Goal: Go to known website: Go to known website

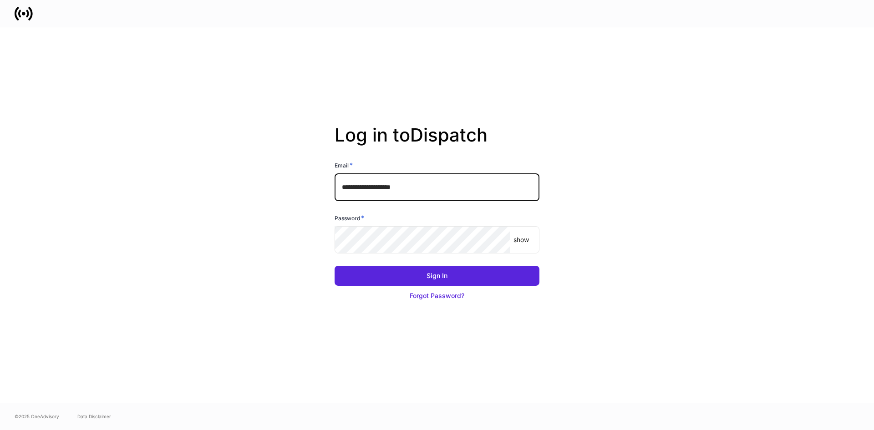
click at [439, 183] on input "**********" at bounding box center [437, 186] width 205 height 27
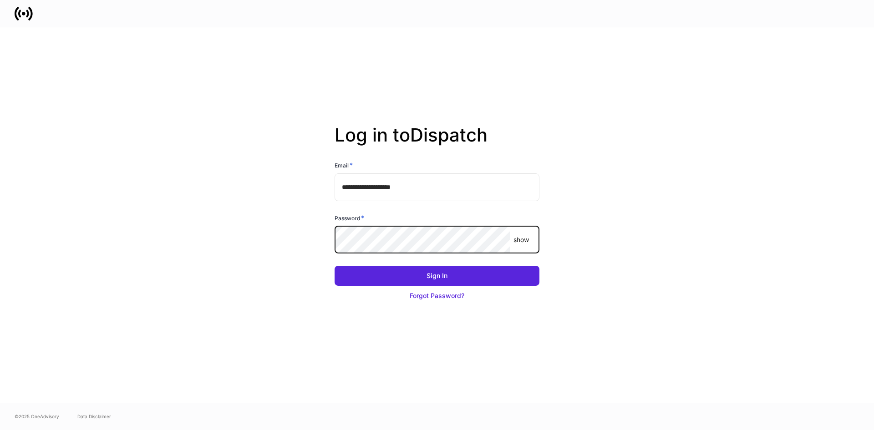
click at [407, 189] on input "**********" at bounding box center [437, 186] width 205 height 27
